Goal: Information Seeking & Learning: Learn about a topic

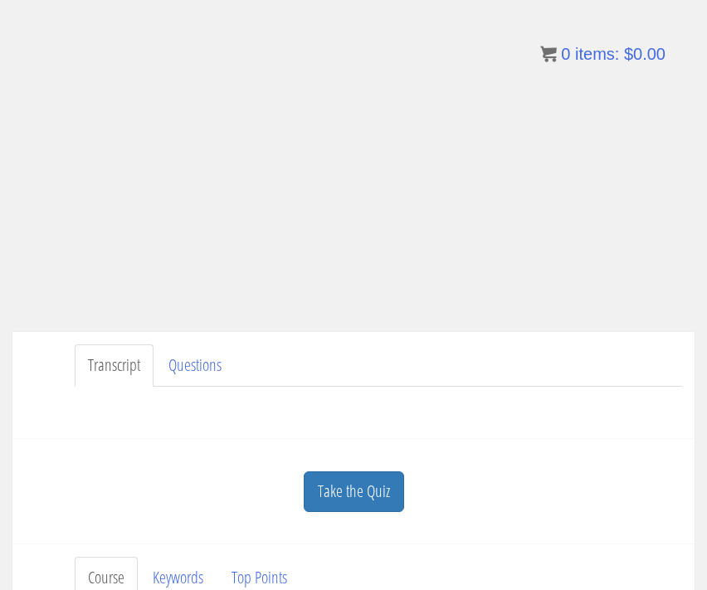
scroll to position [184, 0]
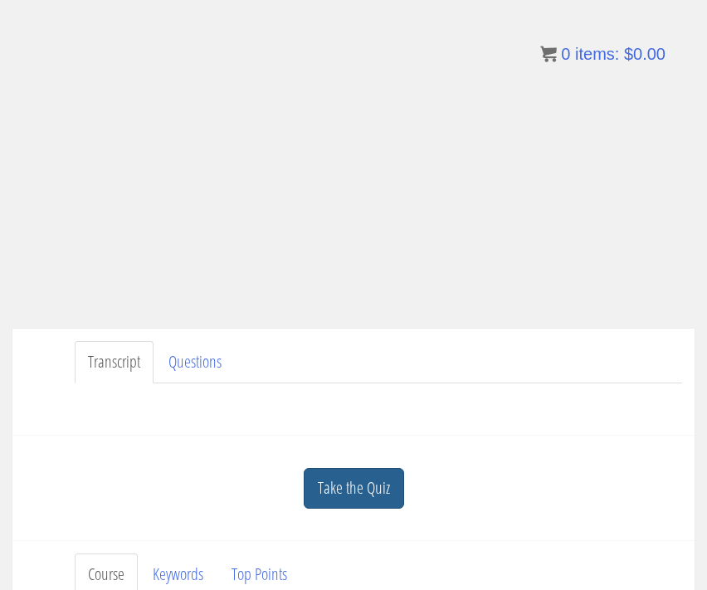
click at [376, 489] on link "Take the Quiz" at bounding box center [354, 488] width 100 height 41
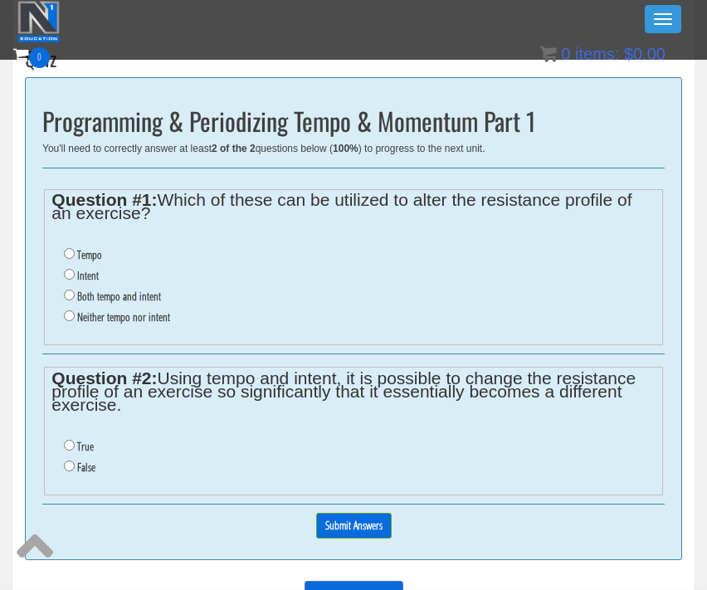
scroll to position [569, 0]
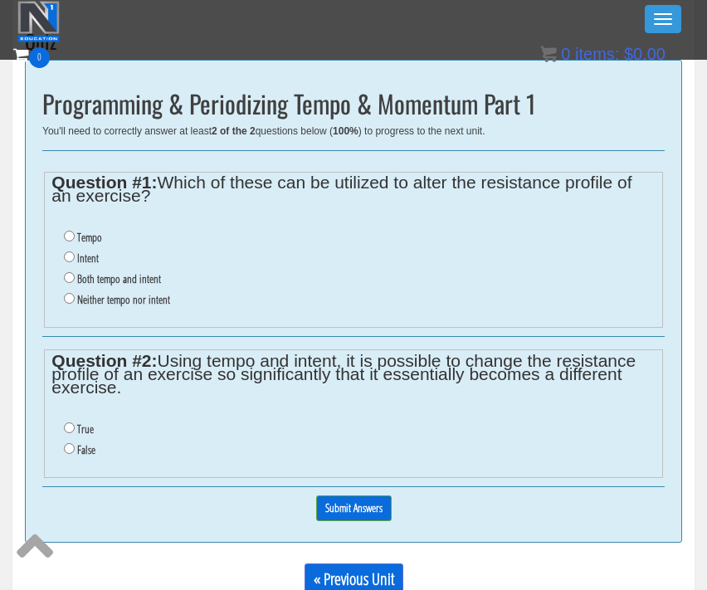
click at [72, 236] on input "Tempo" at bounding box center [69, 236] width 11 height 11
radio input "true"
click at [72, 251] on input "Intent" at bounding box center [69, 256] width 11 height 11
radio input "true"
click at [70, 273] on input "Both tempo and intent" at bounding box center [69, 277] width 11 height 11
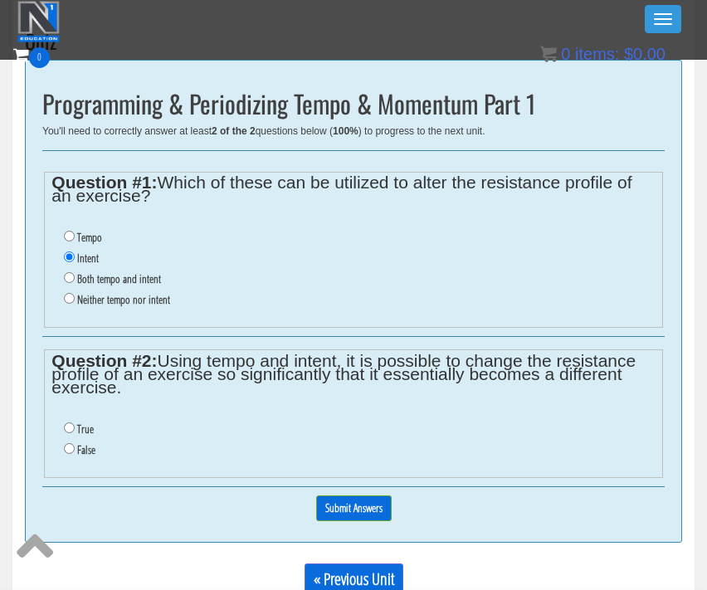
radio input "true"
click at [70, 422] on input "True" at bounding box center [69, 427] width 11 height 11
radio input "true"
click at [324, 495] on input "Submit Answers" at bounding box center [353, 508] width 75 height 26
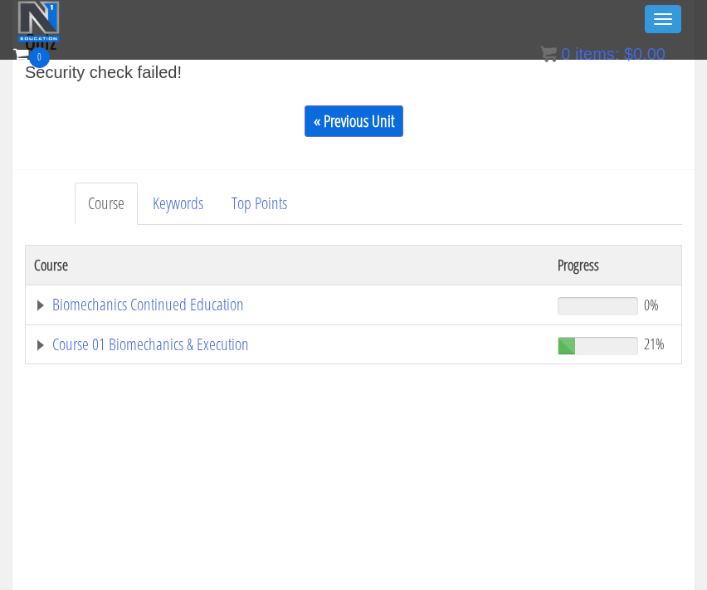
scroll to position [545, 0]
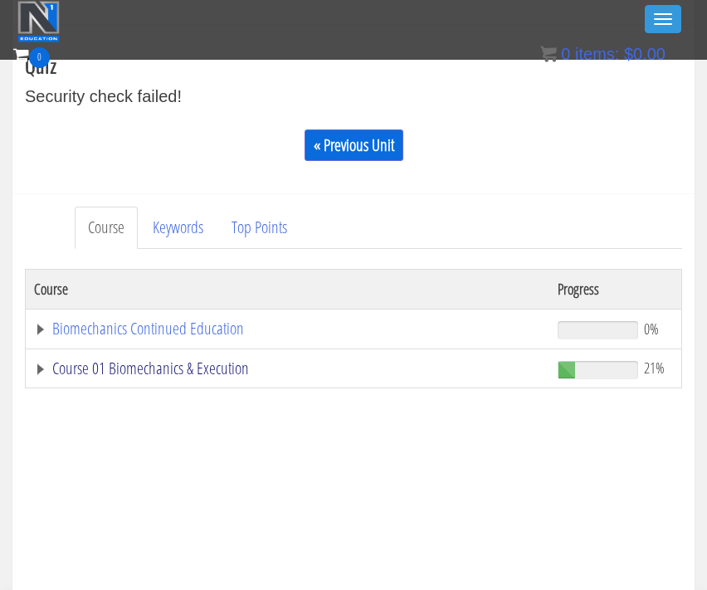
click at [199, 374] on link "Course 01 Biomechanics & Execution" at bounding box center [287, 368] width 507 height 17
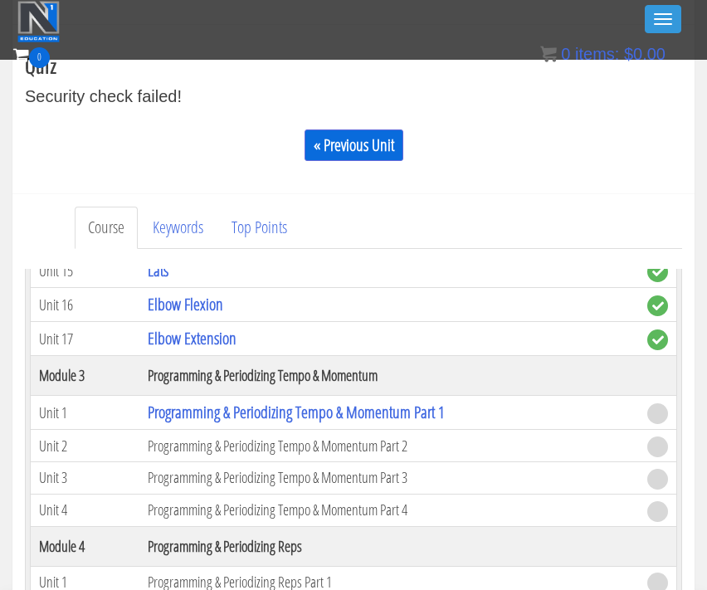
scroll to position [1004, 0]
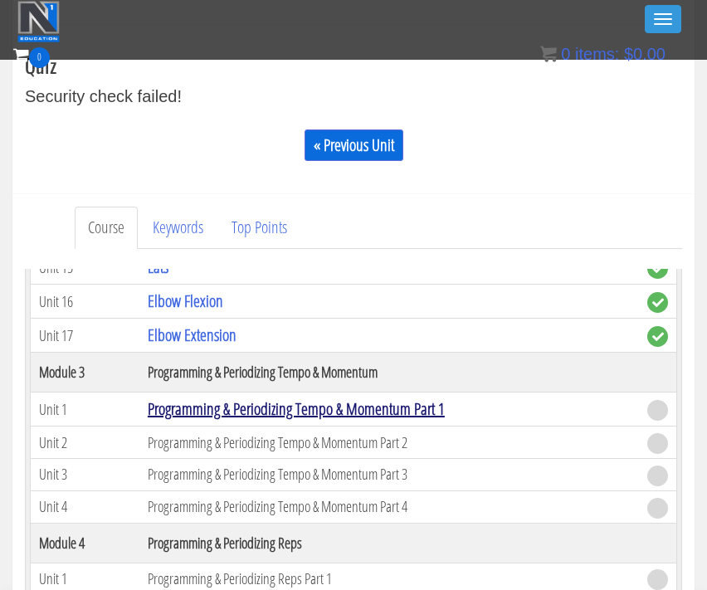
click at [207, 414] on link "Programming & Periodizing Tempo & Momentum Part 1" at bounding box center [296, 408] width 297 height 22
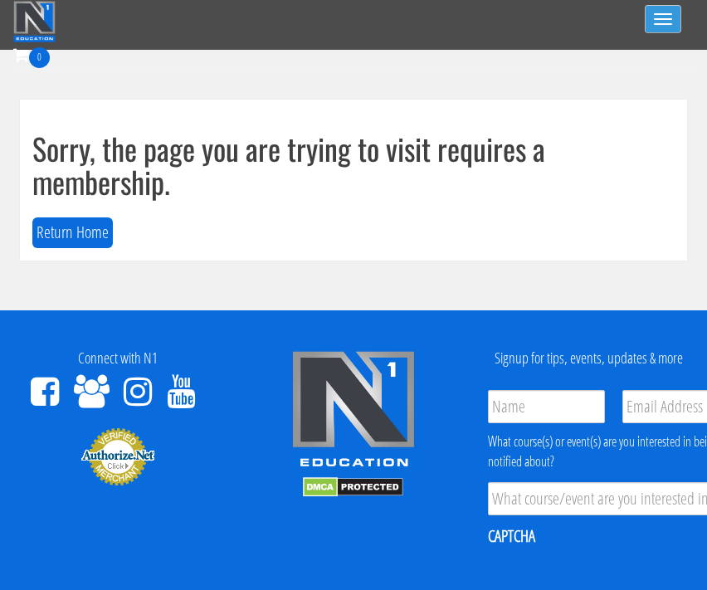
click at [660, 24] on span "button" at bounding box center [663, 24] width 18 height 2
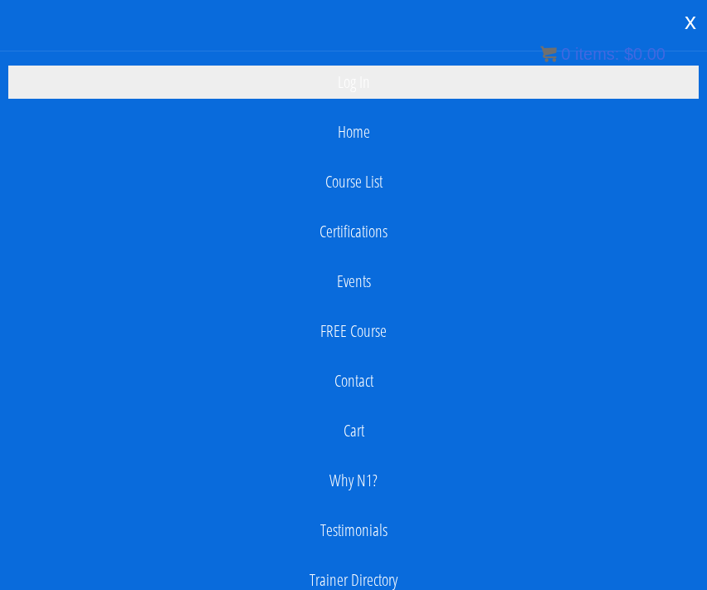
click at [371, 71] on link "Log In" at bounding box center [353, 82] width 690 height 33
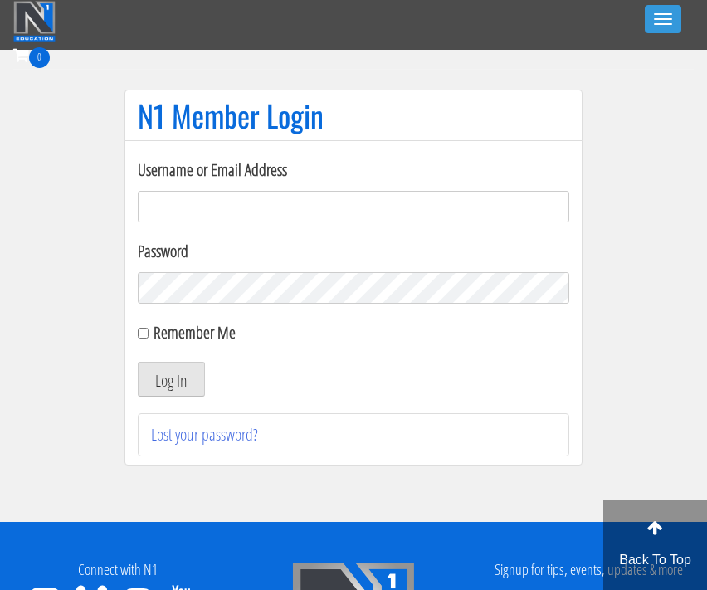
type input "[EMAIL_ADDRESS][DOMAIN_NAME]"
click at [171, 379] on button "Log In" at bounding box center [171, 379] width 67 height 35
click at [173, 378] on button "Log In" at bounding box center [171, 379] width 67 height 35
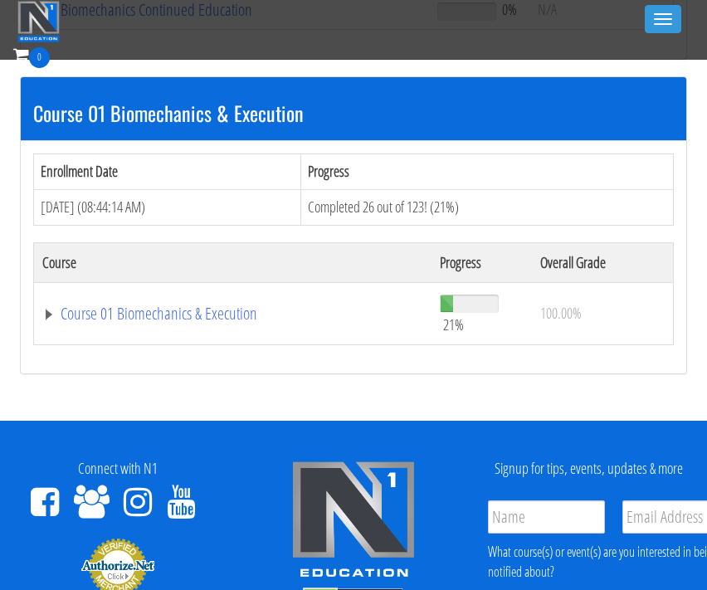
scroll to position [455, 0]
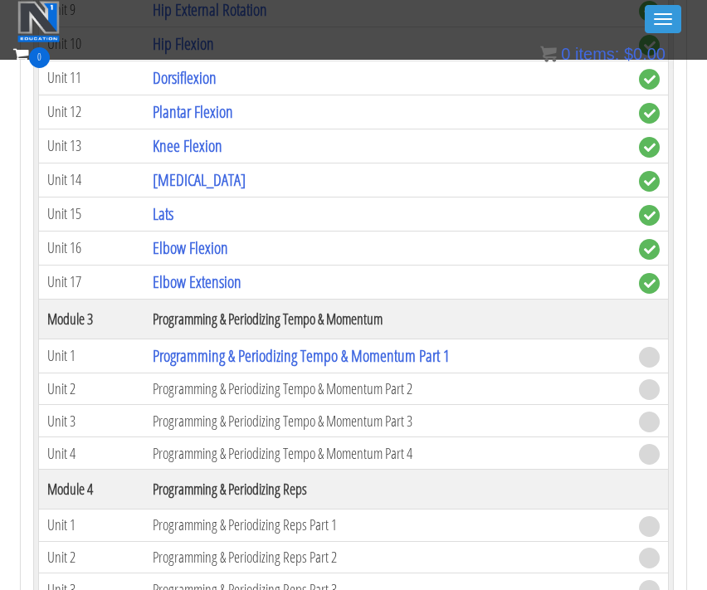
scroll to position [1446, 0]
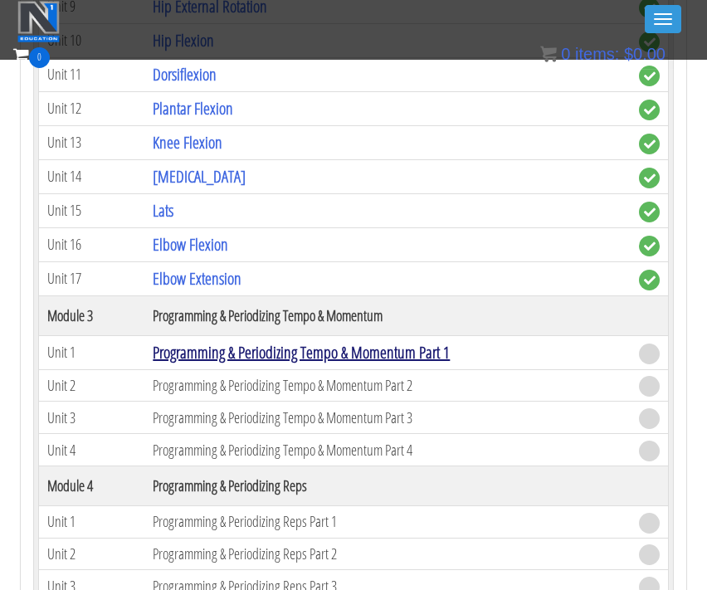
click at [190, 359] on link "Programming & Periodizing Tempo & Momentum Part 1" at bounding box center [301, 352] width 297 height 22
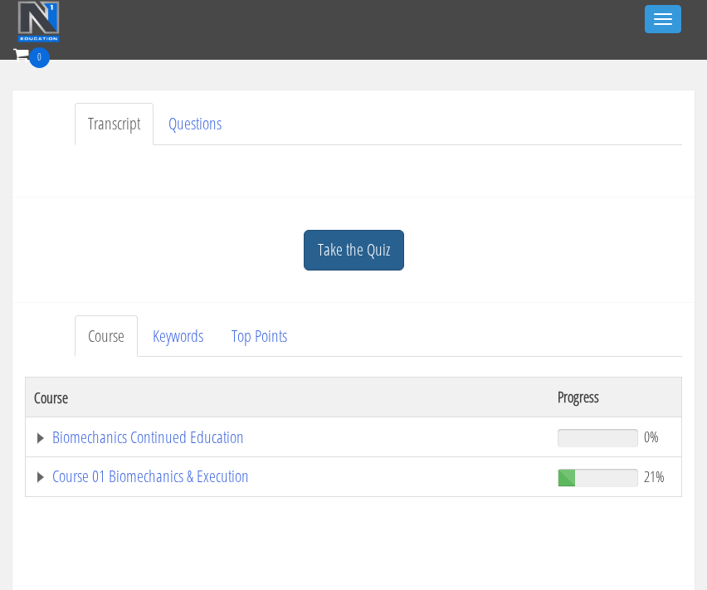
scroll to position [373, 1]
click at [351, 250] on link "Take the Quiz" at bounding box center [353, 249] width 100 height 41
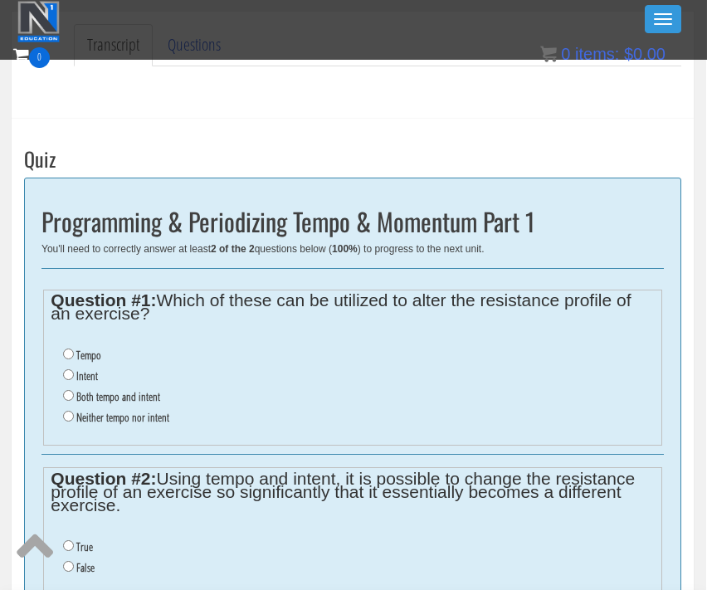
scroll to position [504, 1]
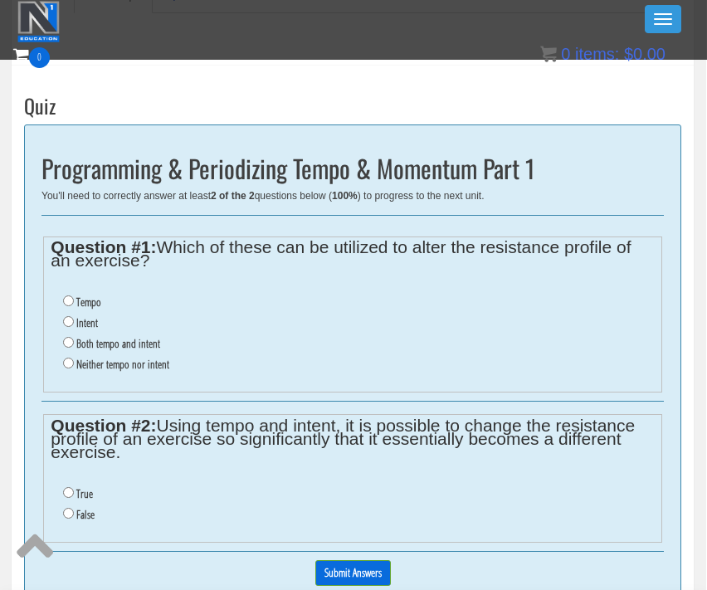
click at [67, 337] on input "Both tempo and intent" at bounding box center [68, 342] width 11 height 11
radio input "true"
click at [70, 487] on input "True" at bounding box center [68, 492] width 11 height 11
radio input "true"
click at [355, 560] on input "Submit Answers" at bounding box center [352, 573] width 75 height 26
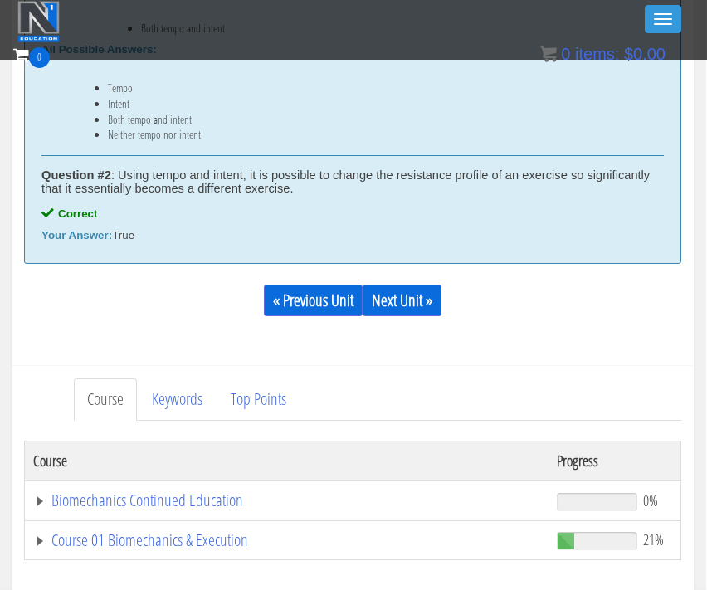
scroll to position [932, 1]
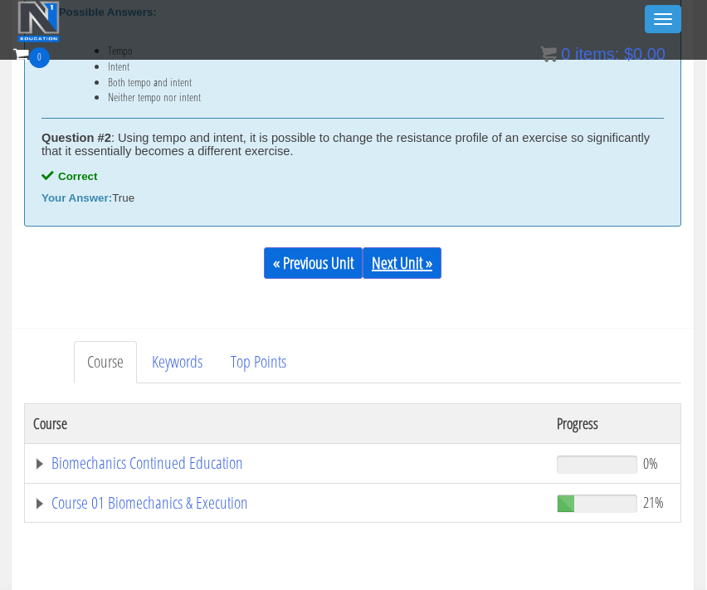
click at [412, 254] on link "Next Unit »" at bounding box center [401, 263] width 79 height 32
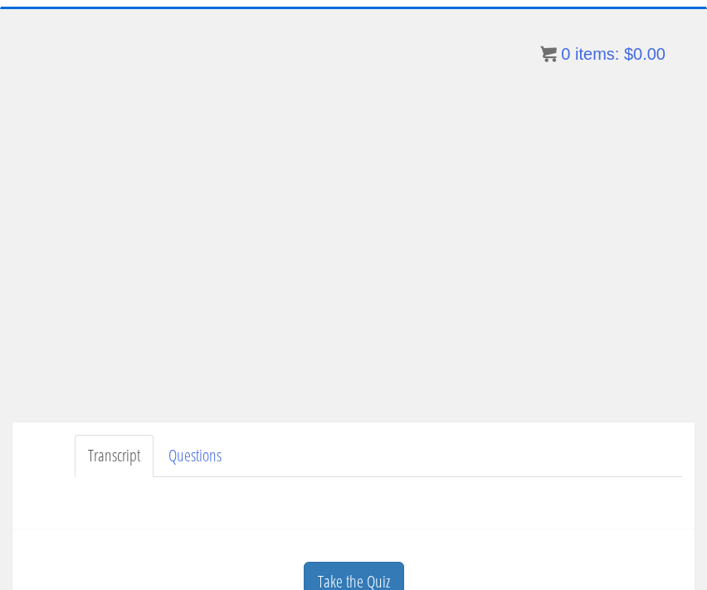
scroll to position [134, 0]
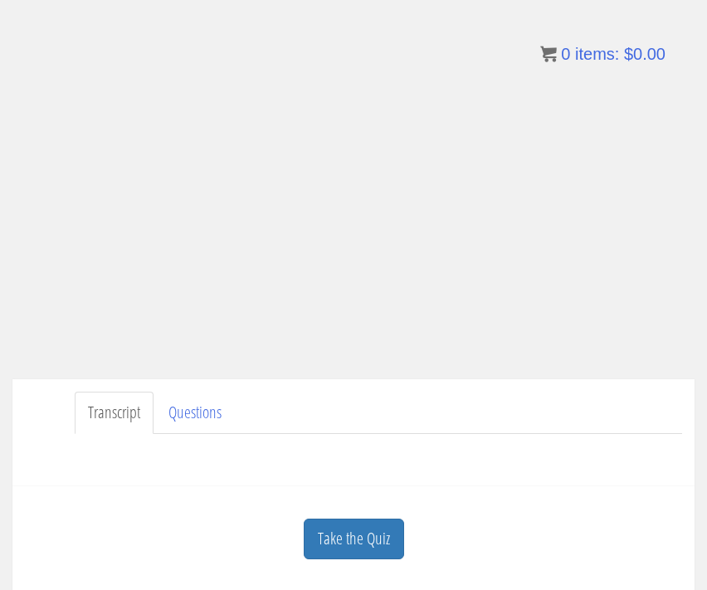
click at [14, 564] on div "Take the Quiz Quiz Programming & Periodizing Tempo & Momentum Part 2 You'll nee…" at bounding box center [353, 538] width 682 height 105
